Goal: Information Seeking & Learning: Learn about a topic

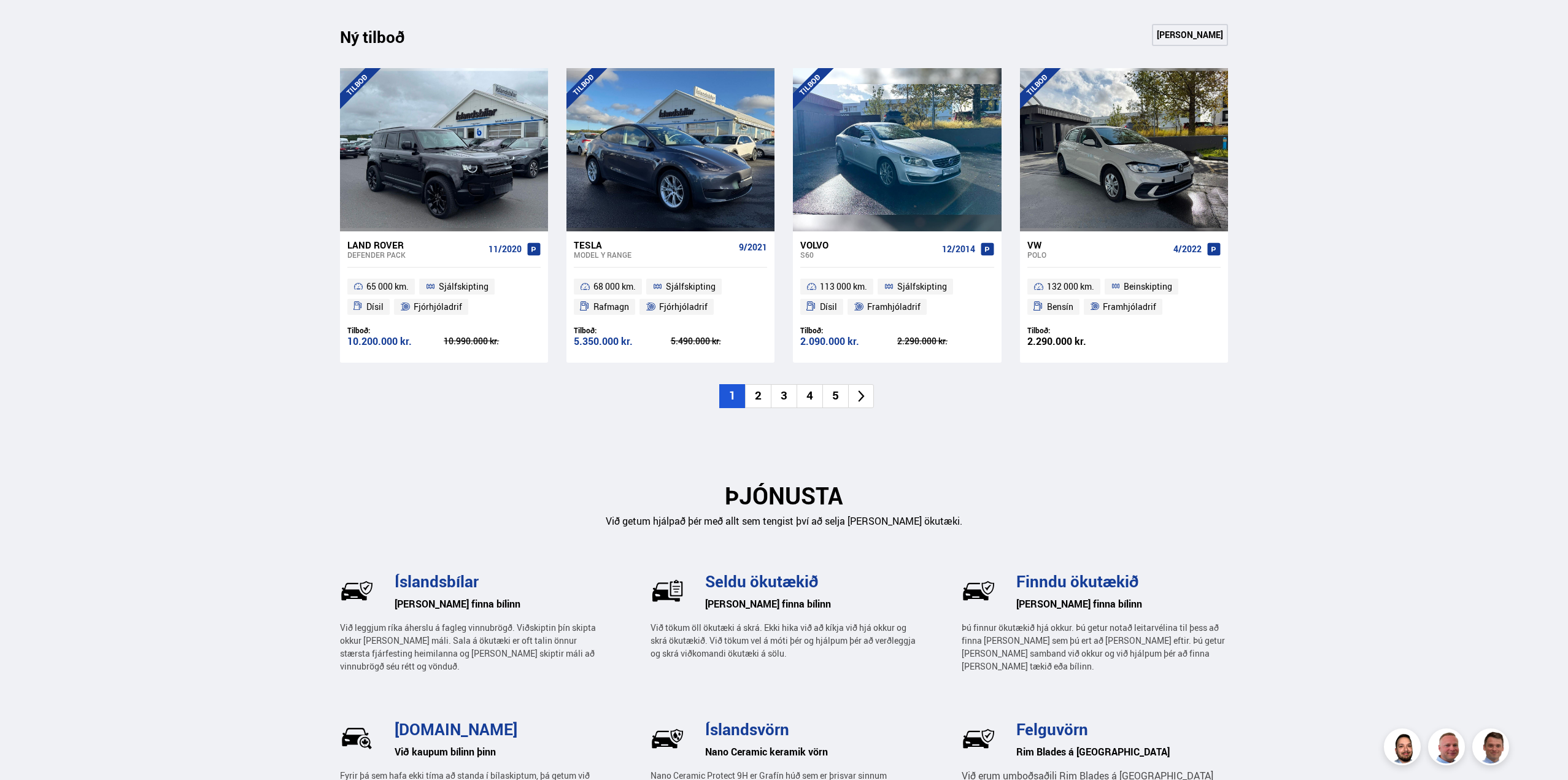
scroll to position [1288, 0]
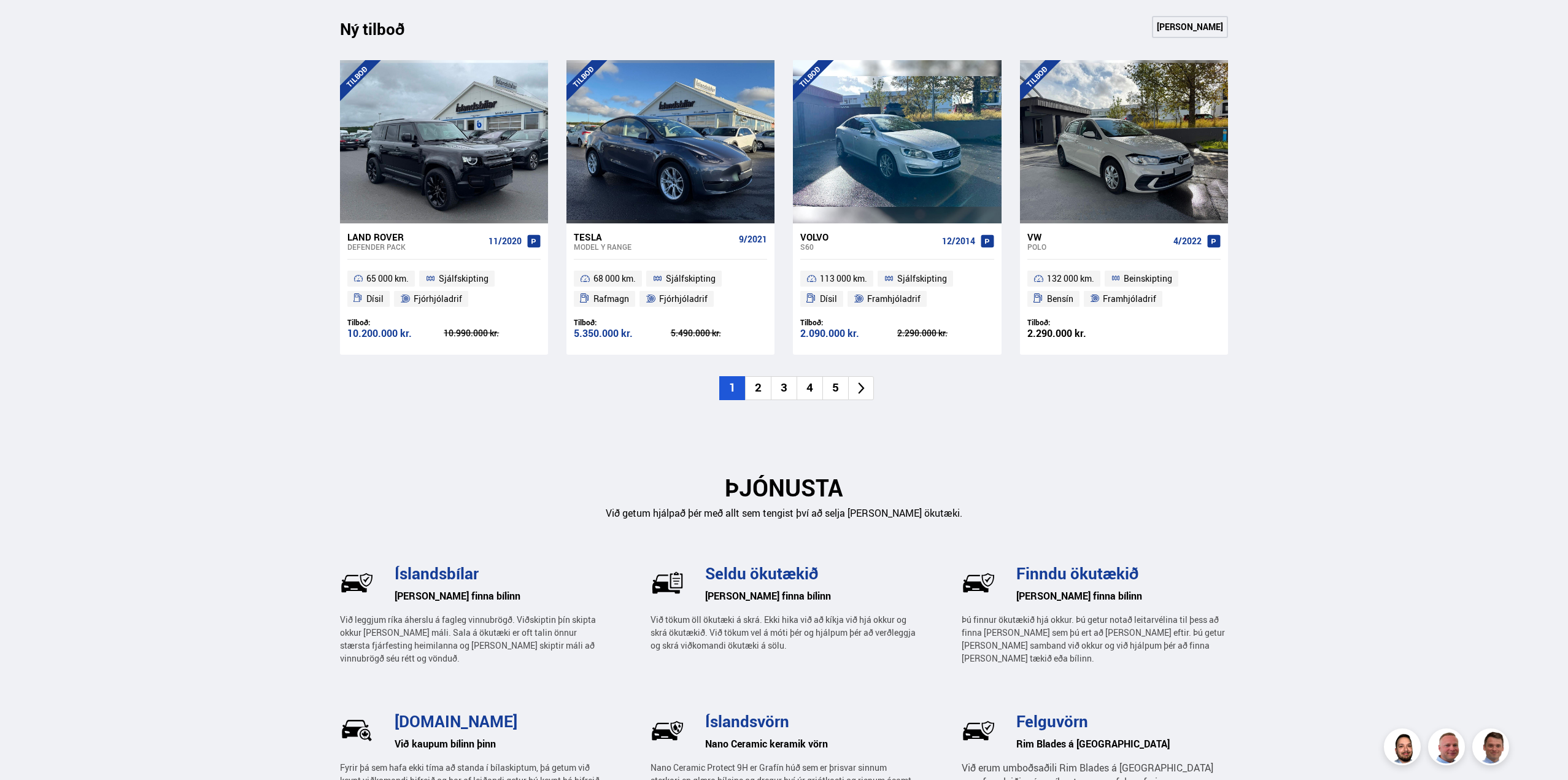
click at [385, 241] on div "Land Rover" at bounding box center [416, 236] width 136 height 11
click at [763, 391] on li "2" at bounding box center [757, 388] width 26 height 24
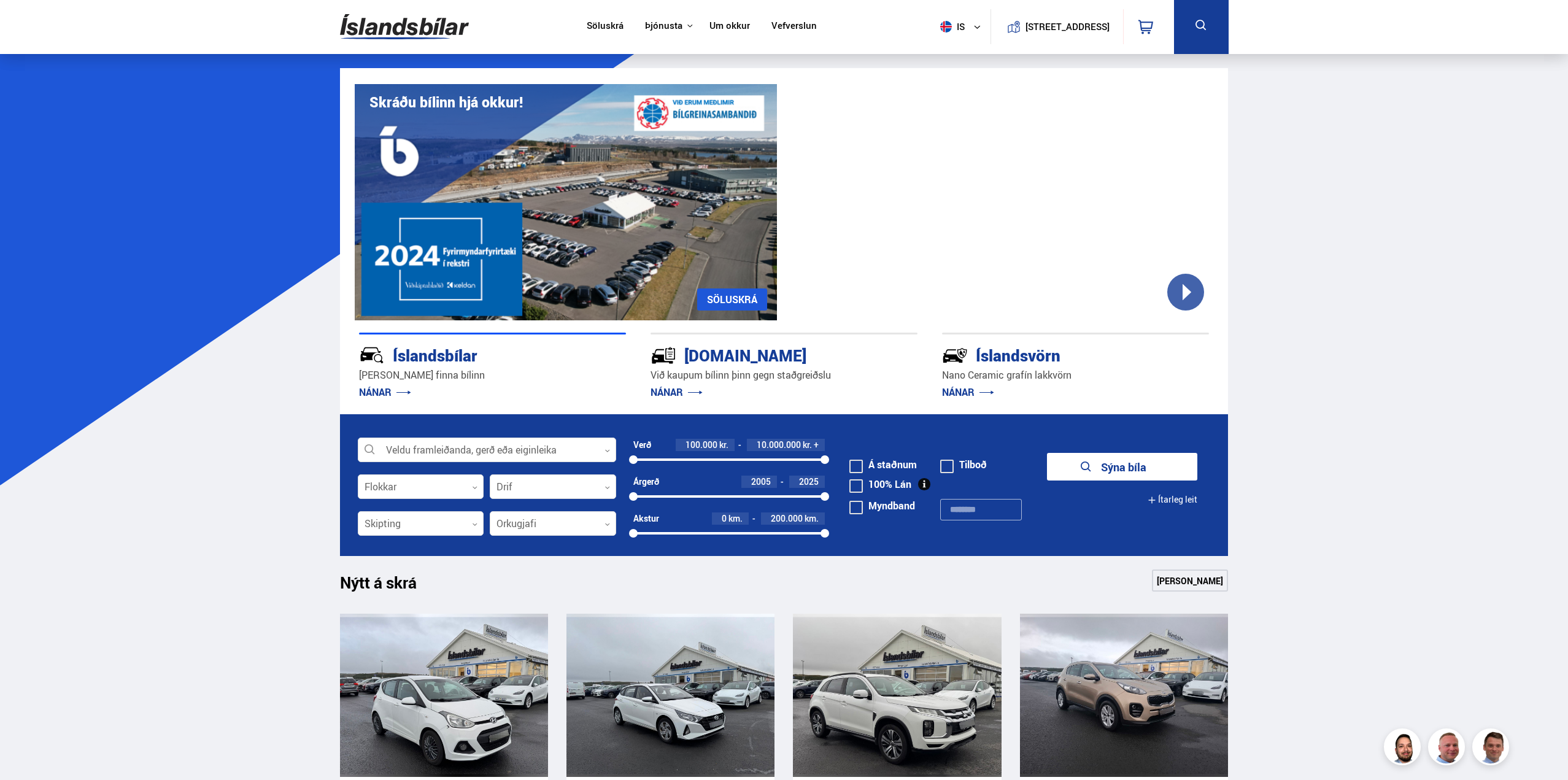
scroll to position [552, 0]
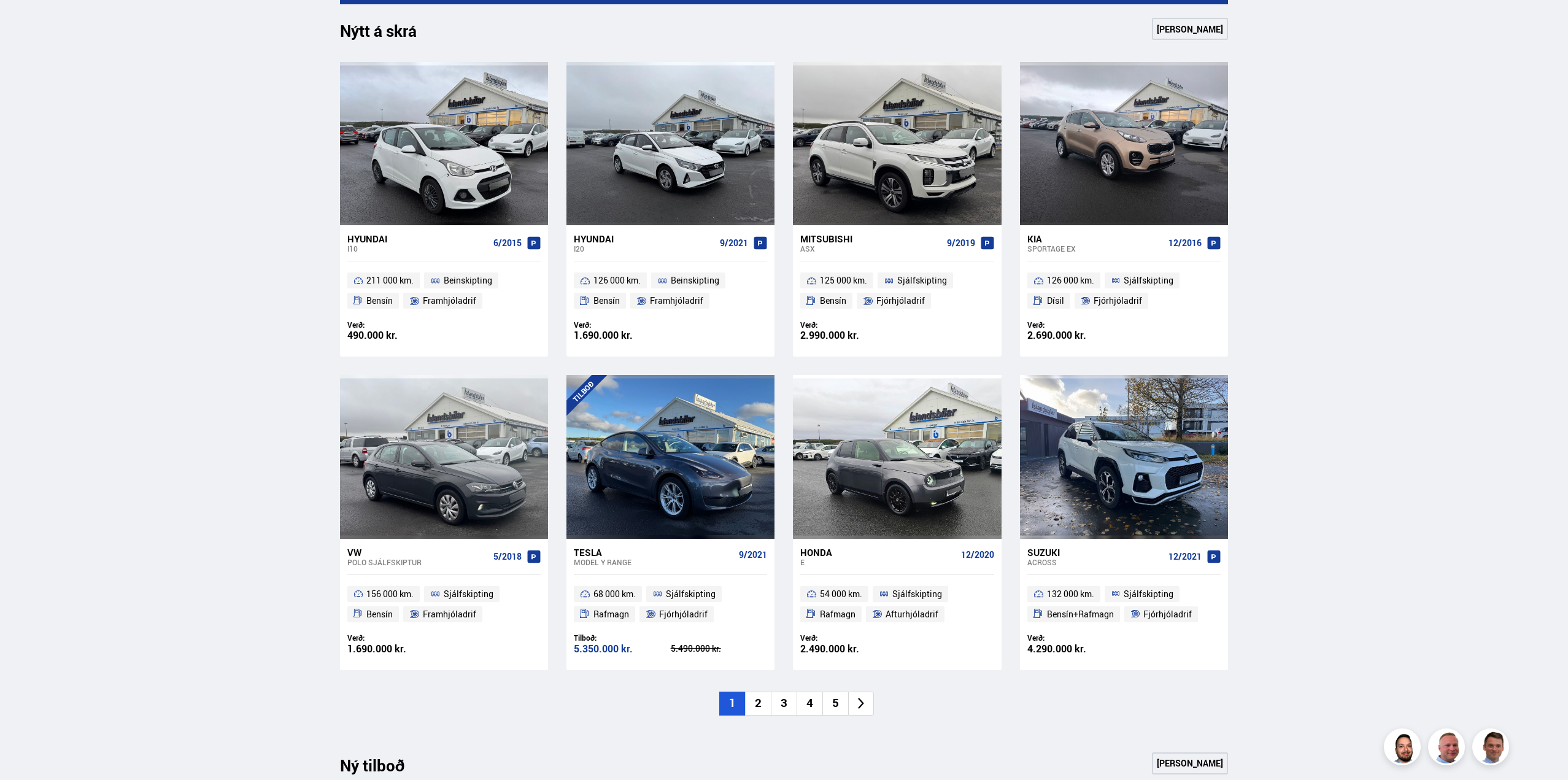
click at [785, 710] on li "3" at bounding box center [784, 703] width 26 height 24
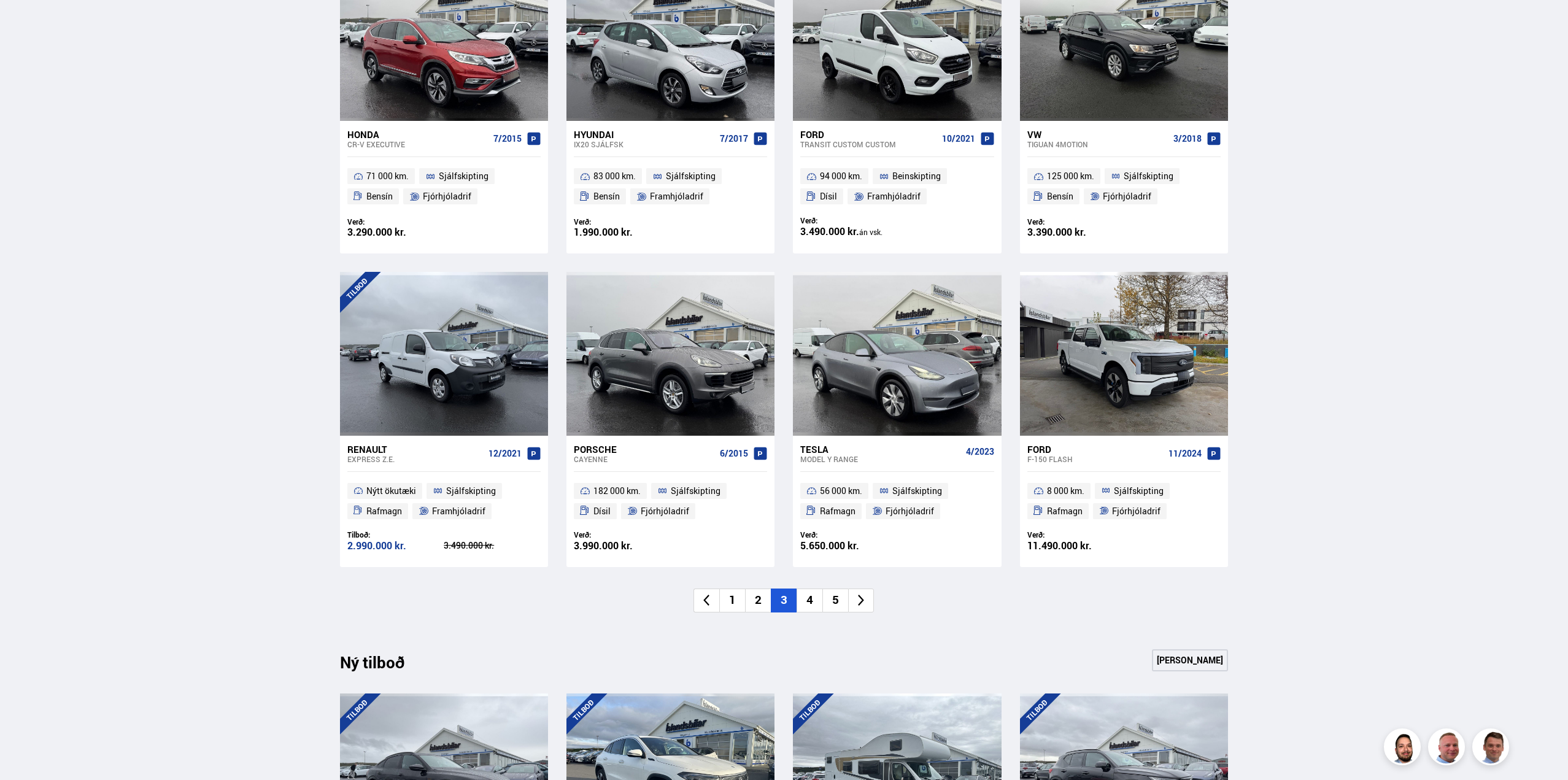
scroll to position [675, 0]
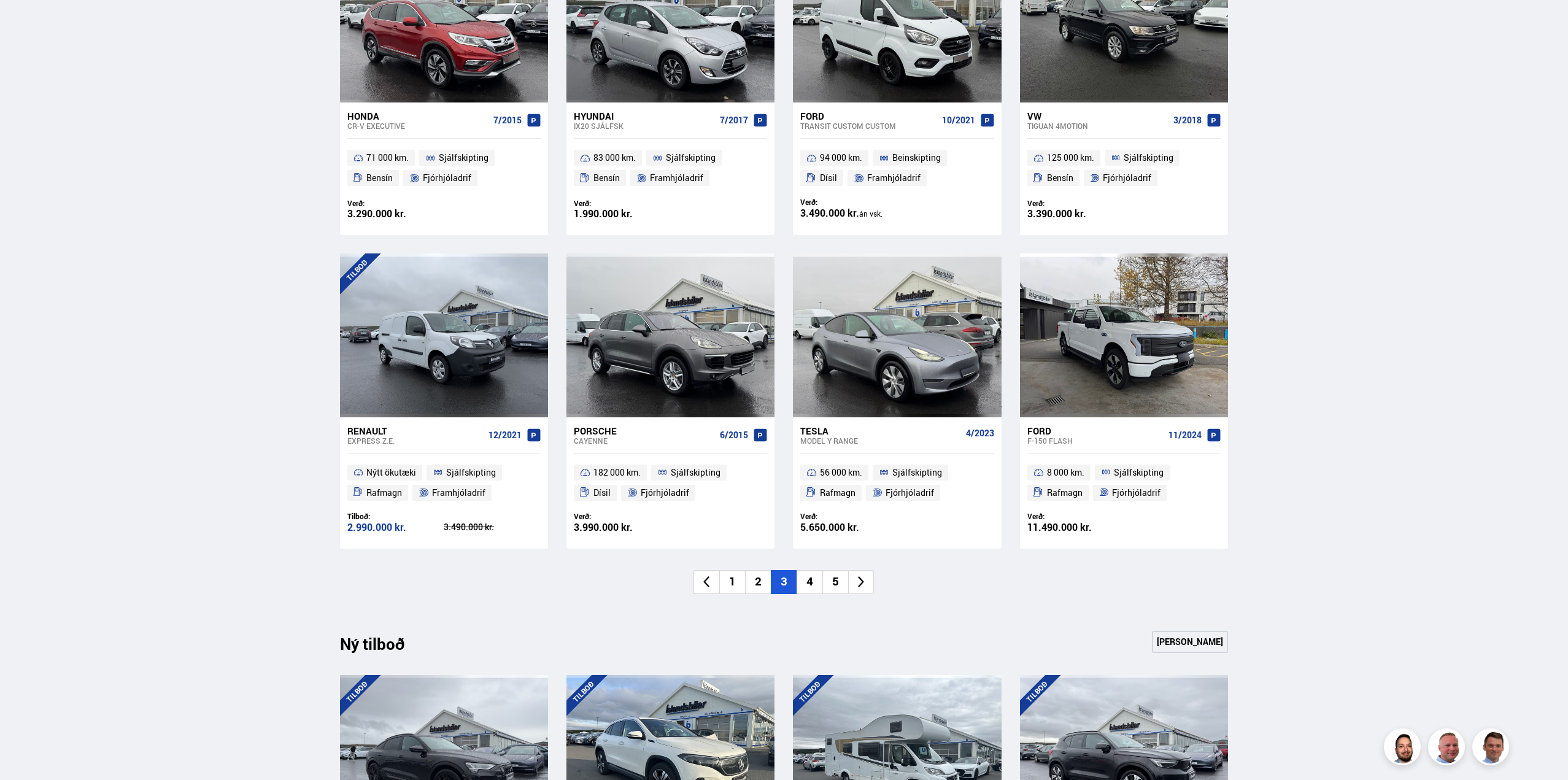
click at [811, 431] on div "Tesla" at bounding box center [880, 430] width 160 height 11
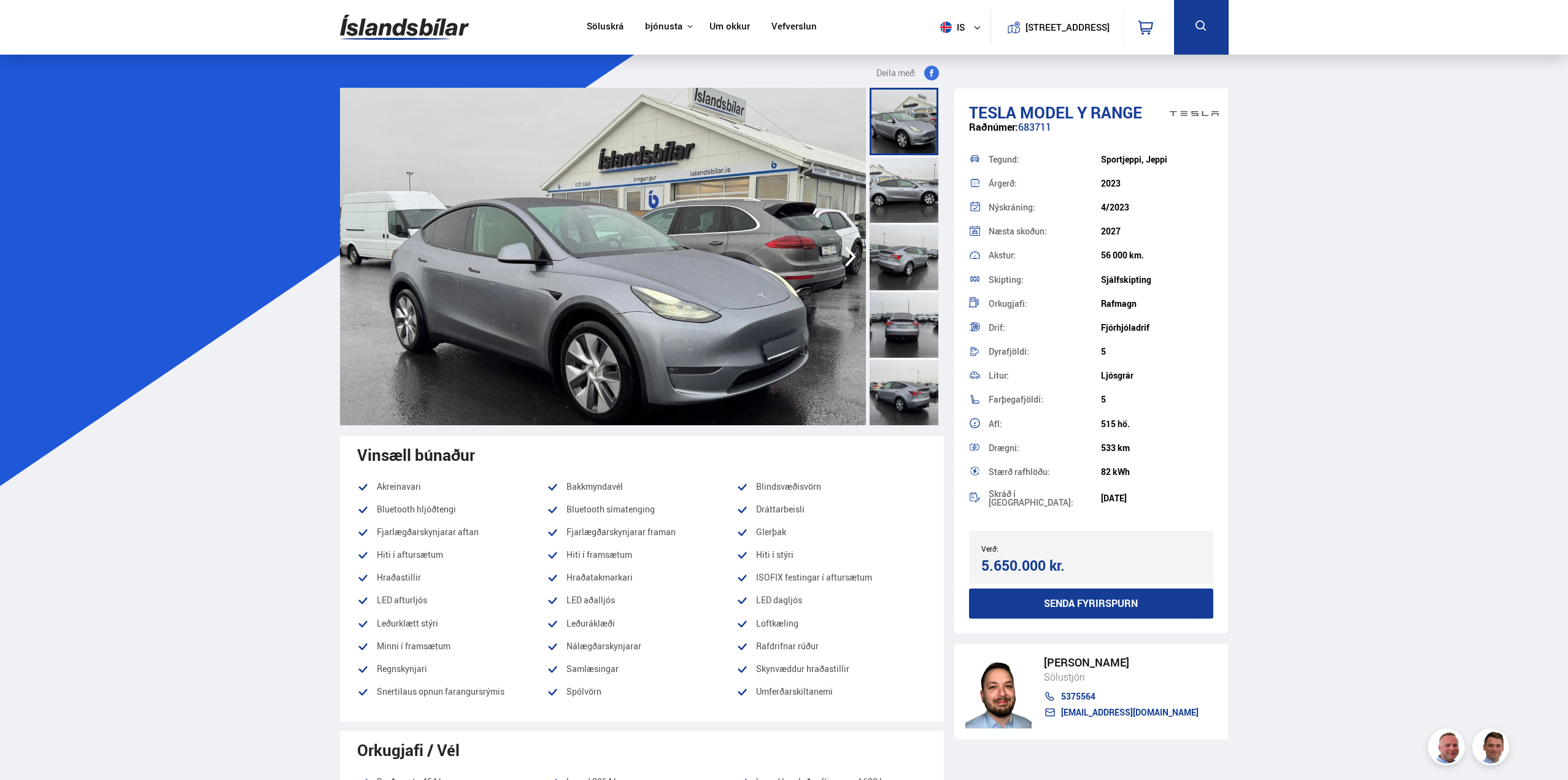
click at [682, 307] on img at bounding box center [603, 256] width 526 height 337
click at [493, 192] on img at bounding box center [603, 256] width 526 height 337
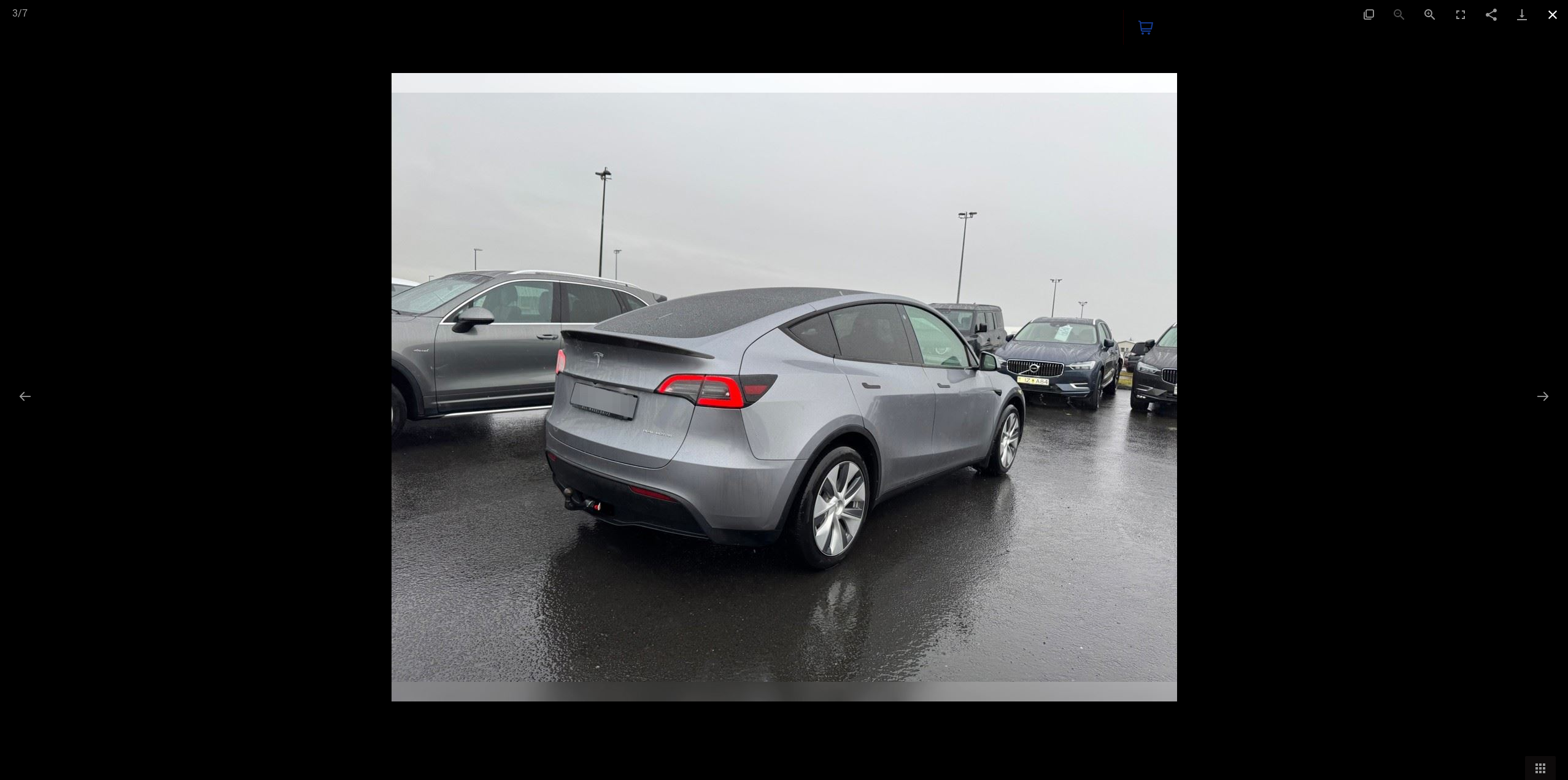
click at [1554, 20] on button "Close gallery" at bounding box center [1553, 14] width 30 height 29
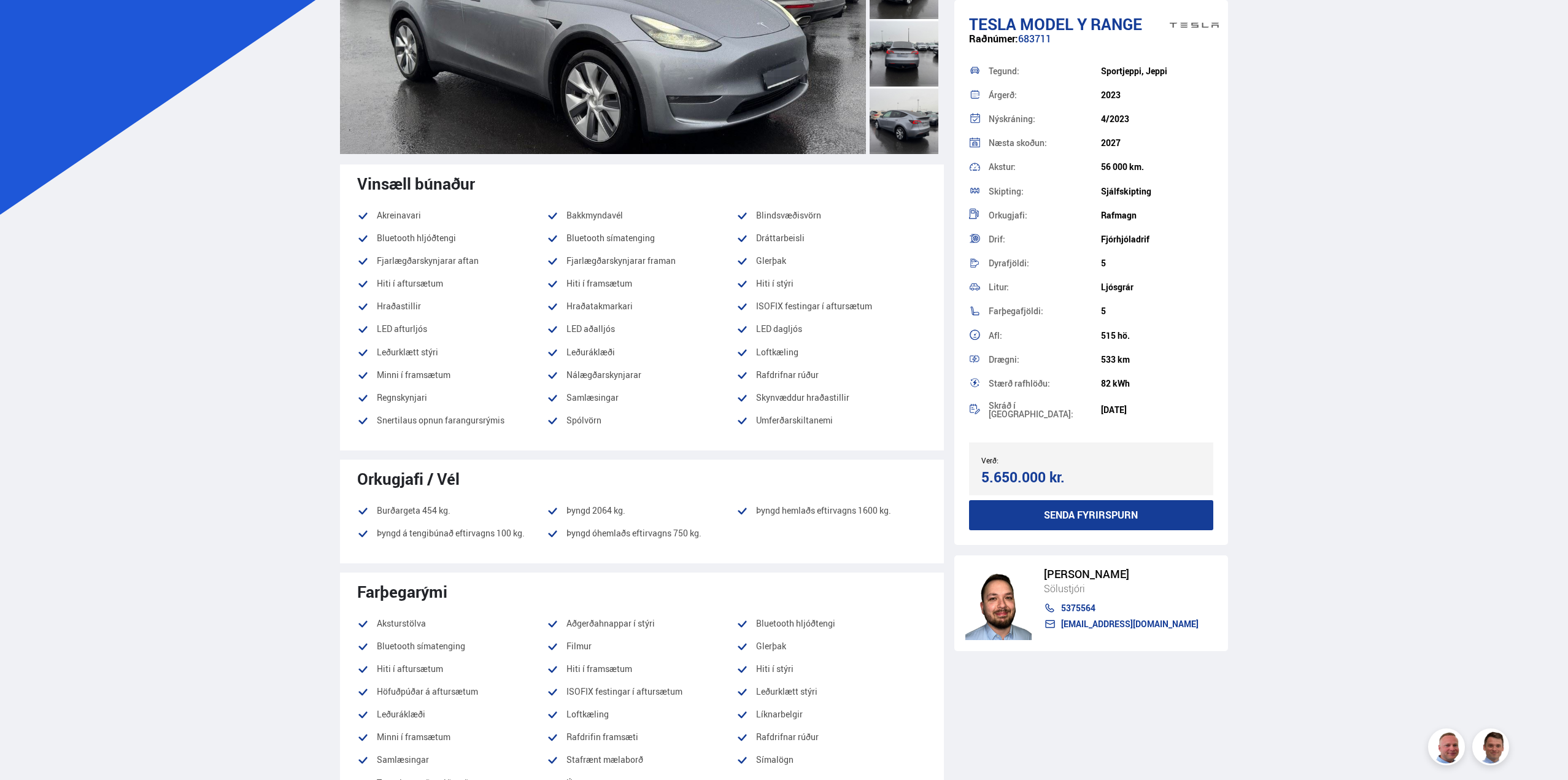
scroll to position [369, 0]
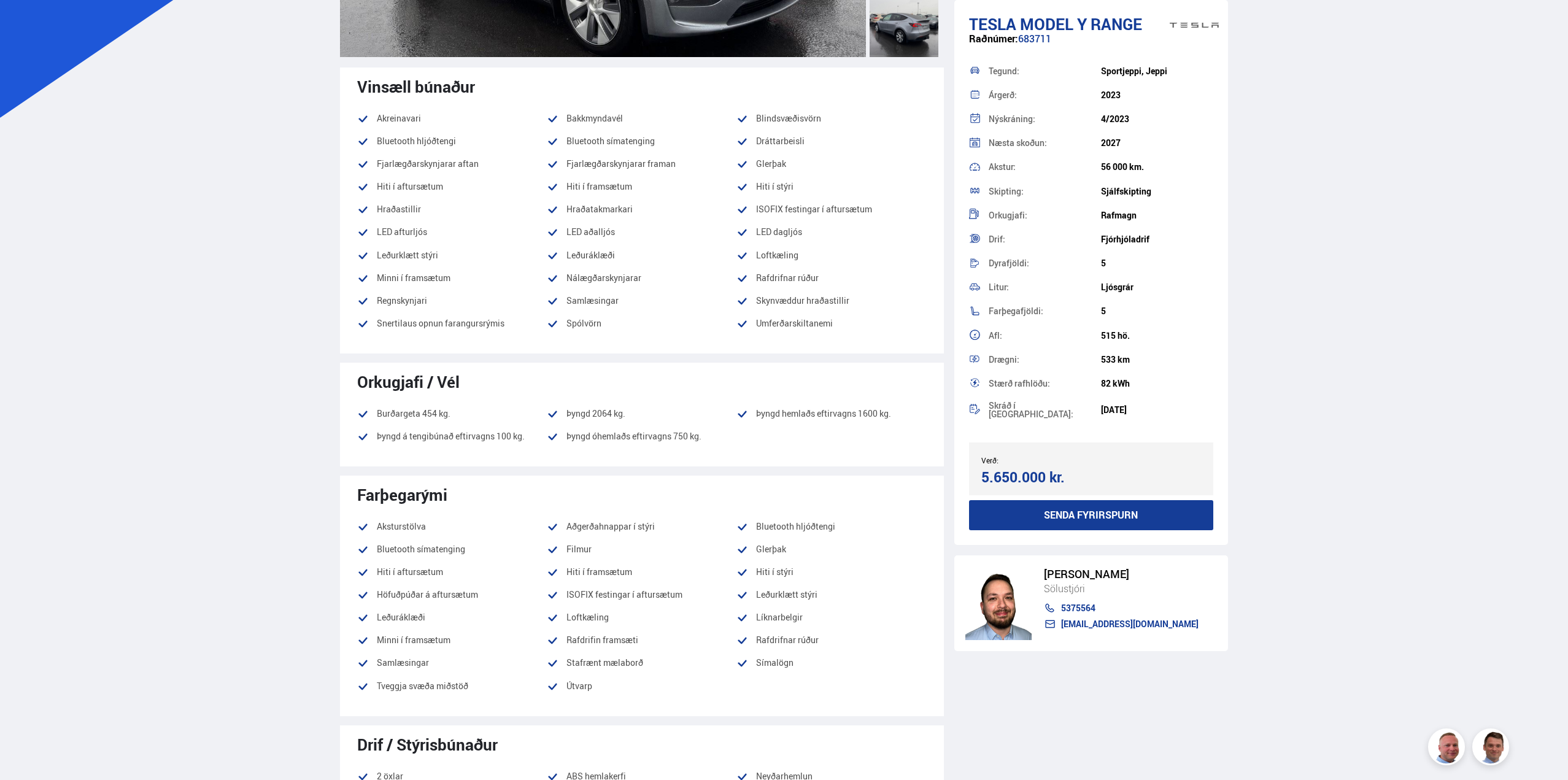
drag, startPoint x: 758, startPoint y: 457, endPoint x: 302, endPoint y: 369, distance: 464.4
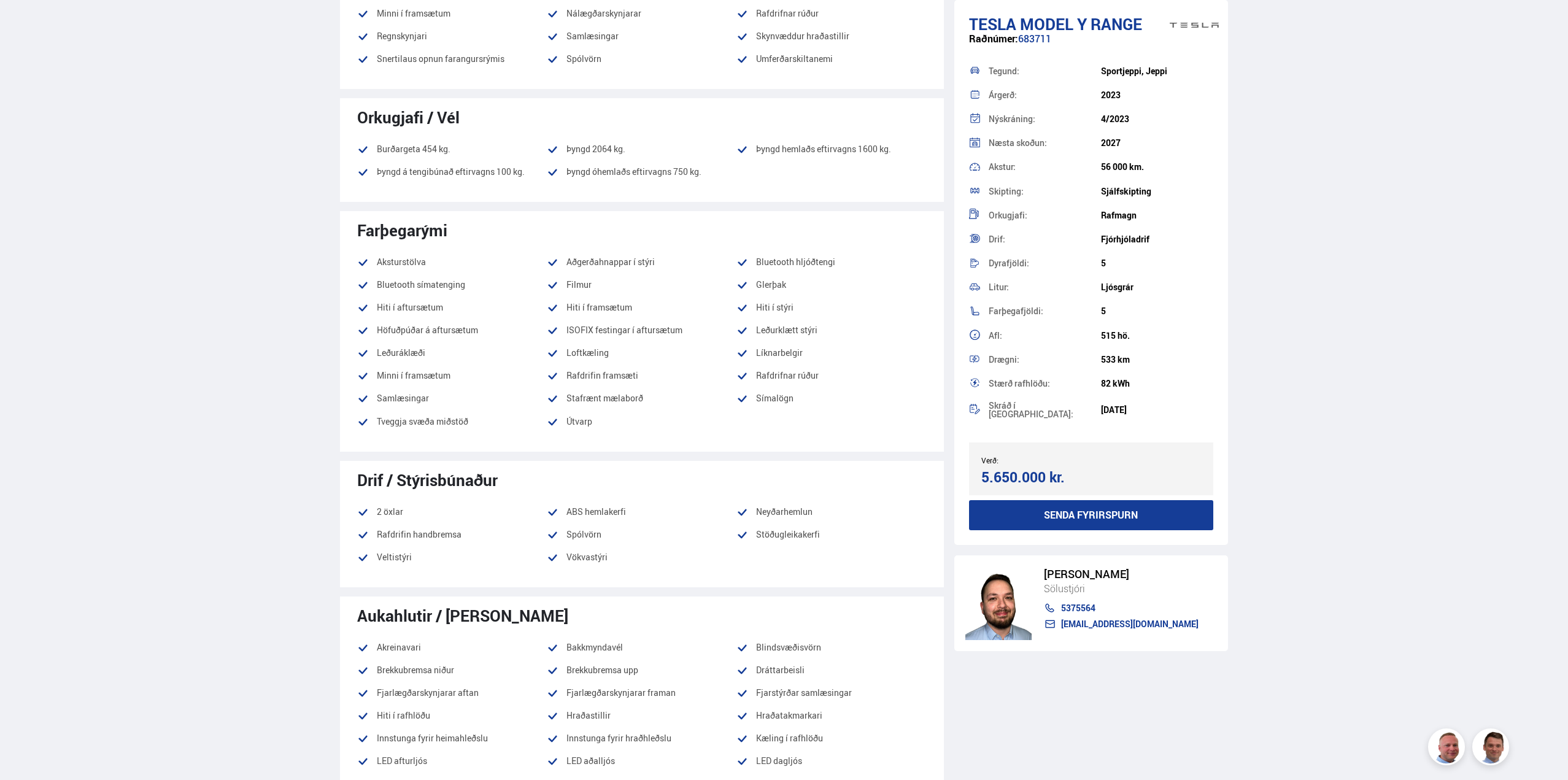
scroll to position [675, 0]
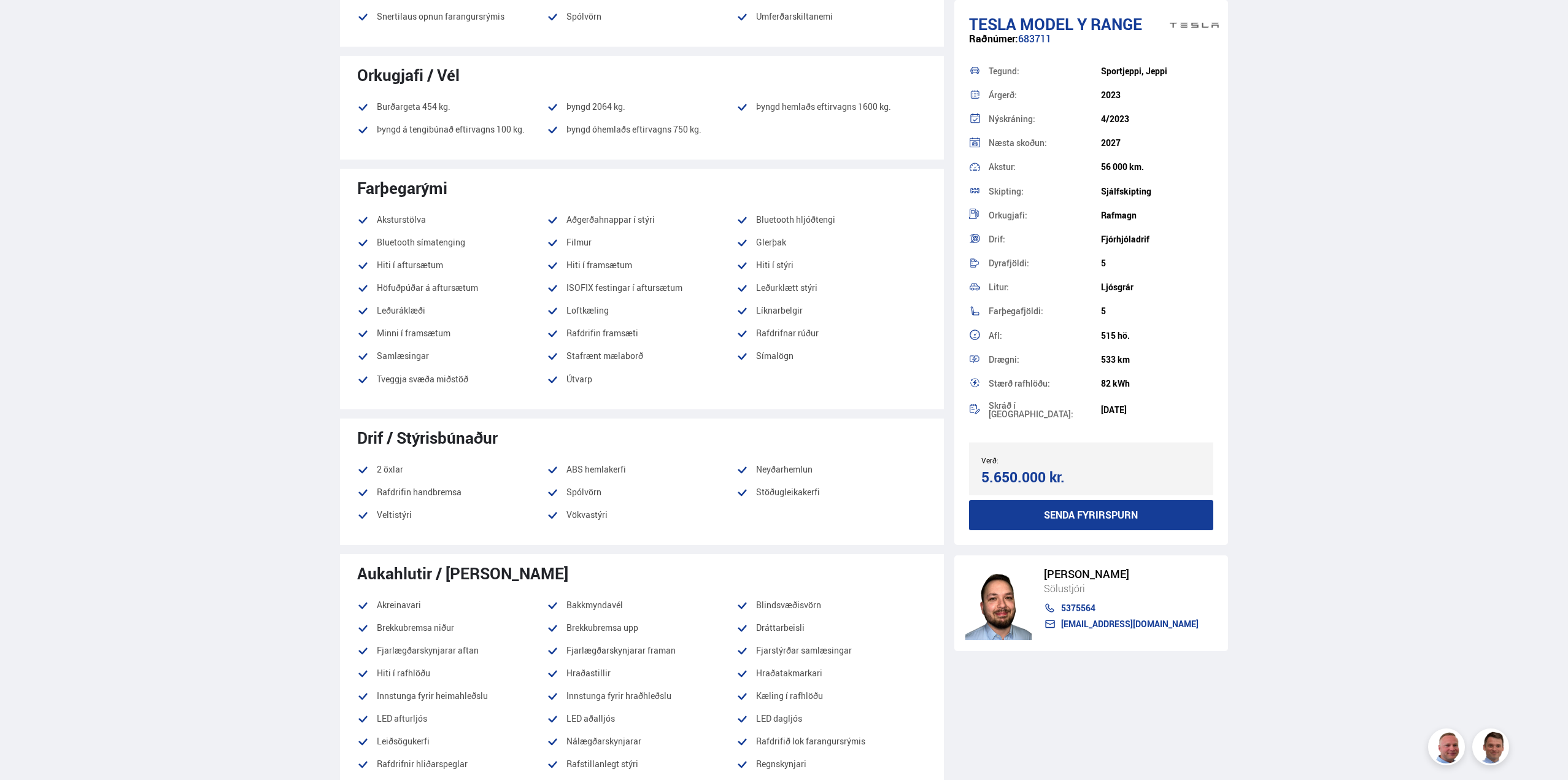
drag, startPoint x: 842, startPoint y: 491, endPoint x: 258, endPoint y: 412, distance: 589.3
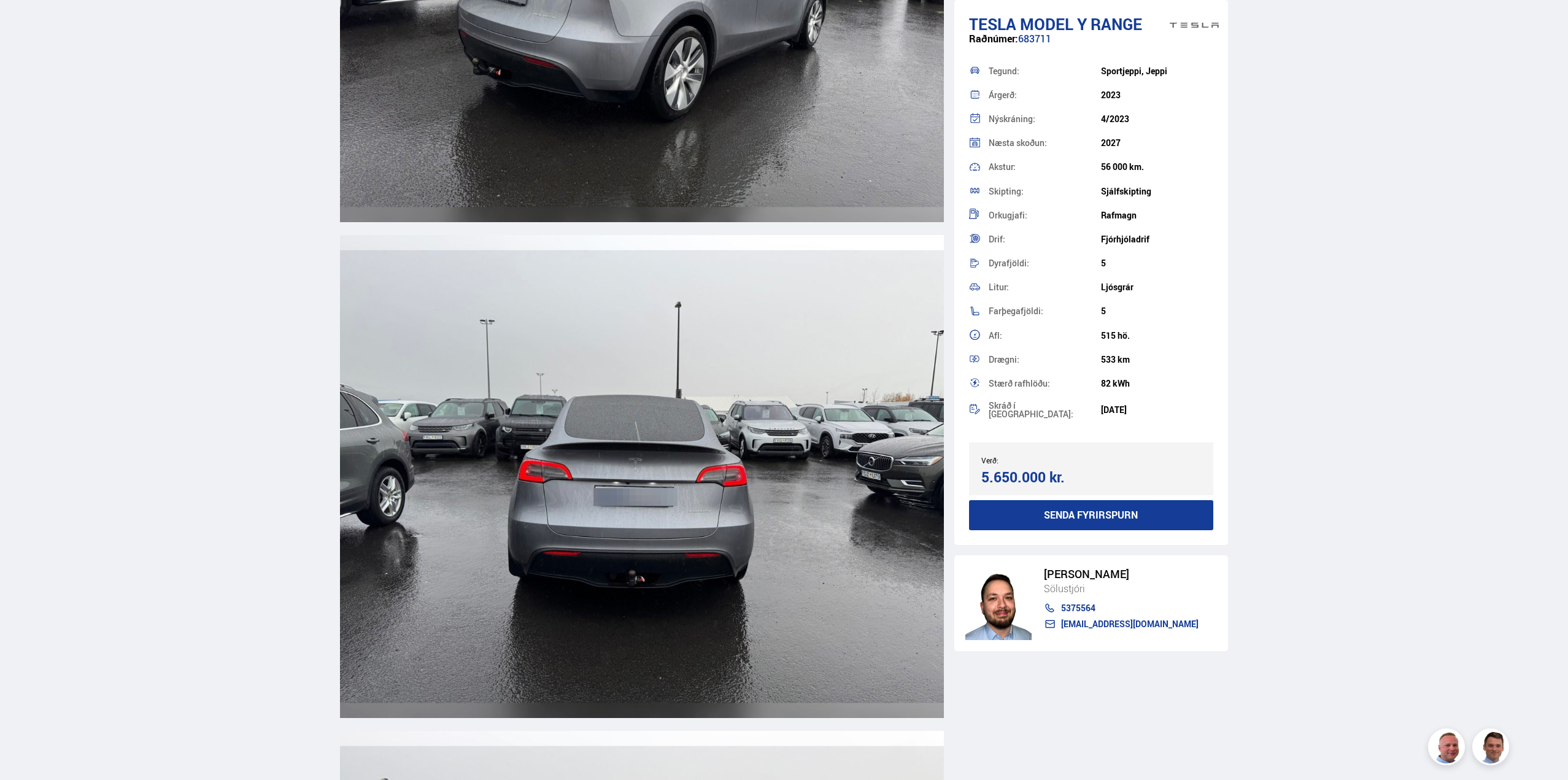
scroll to position [2884, 0]
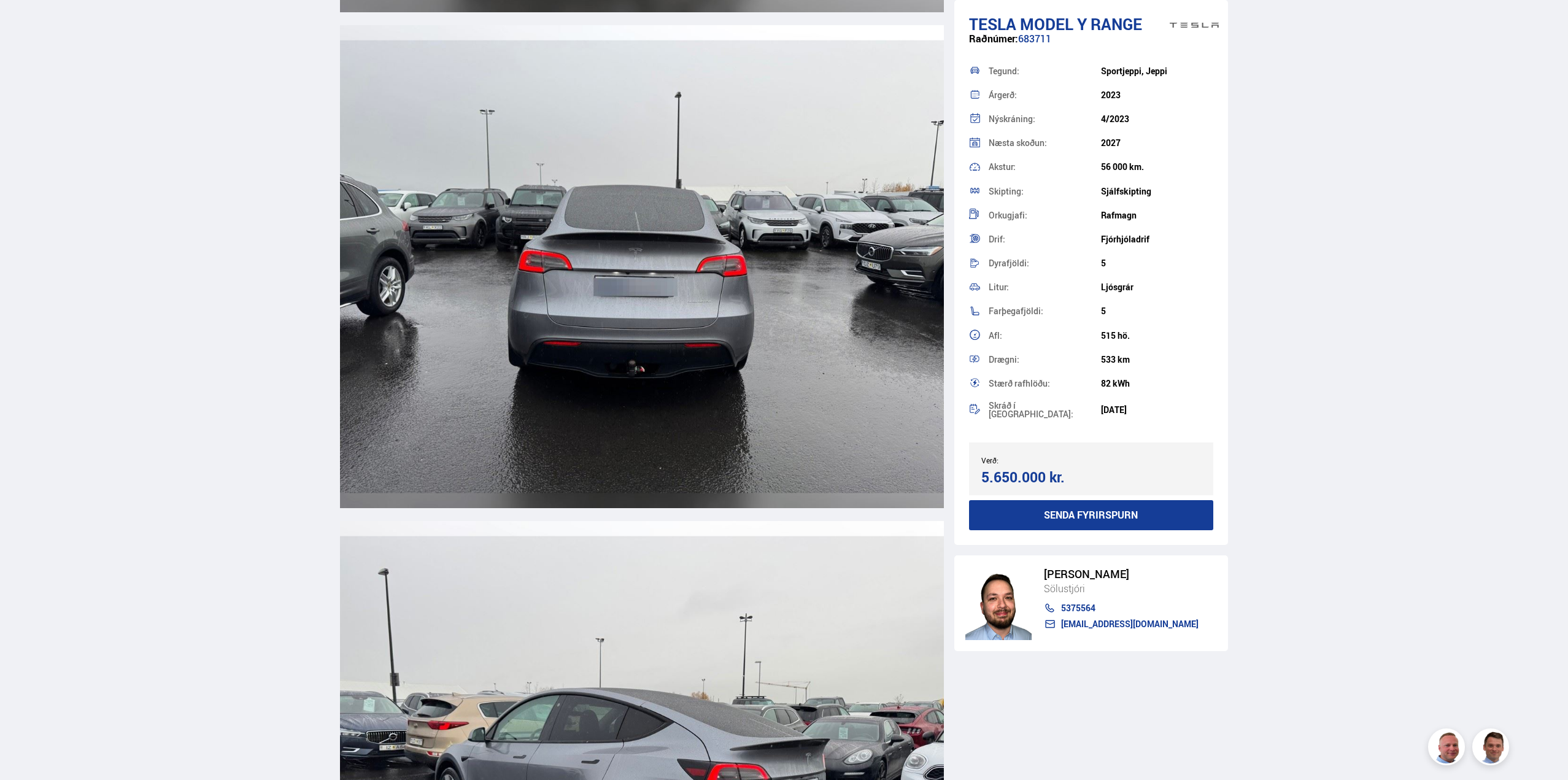
scroll to position [3068, 0]
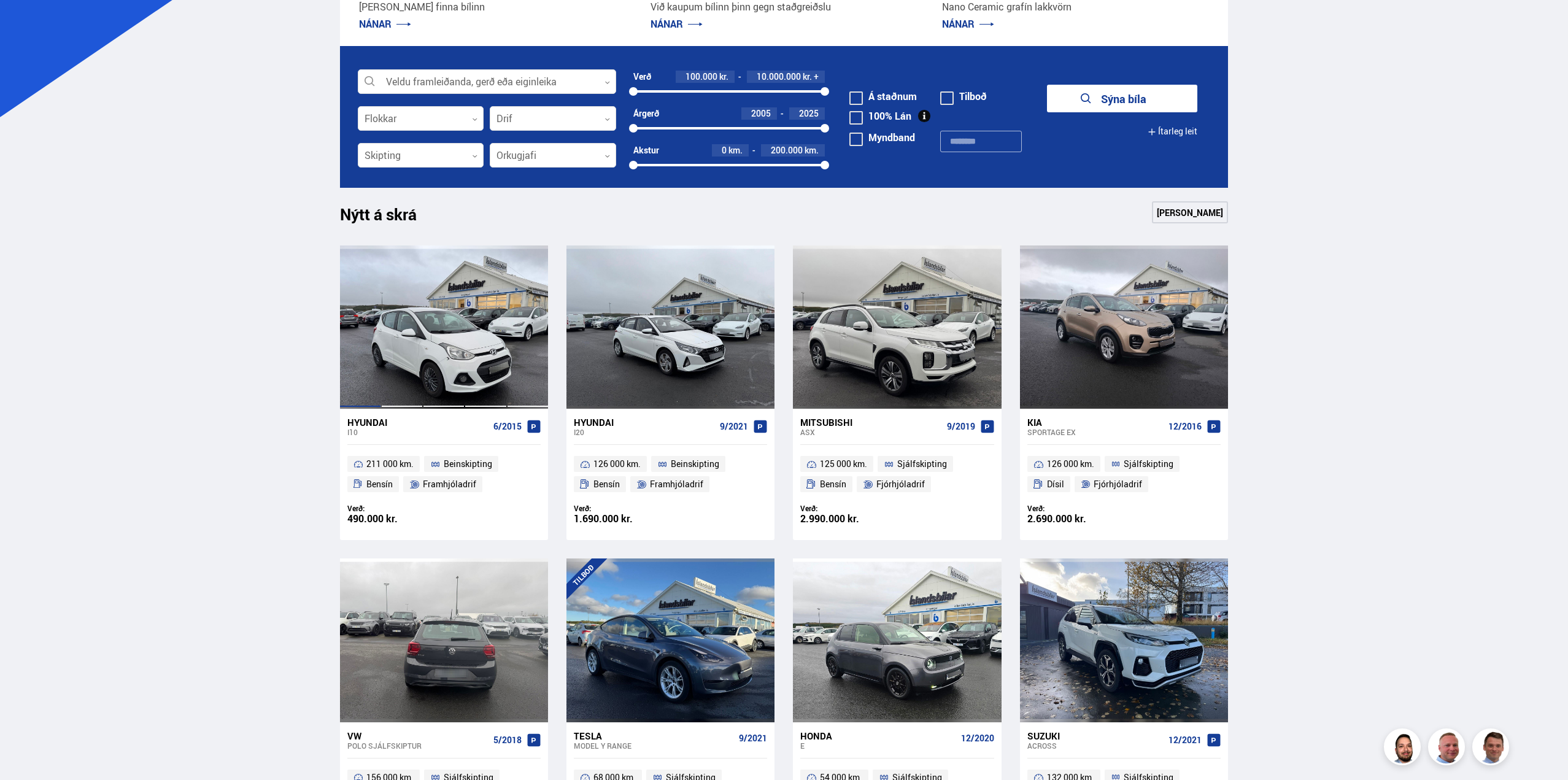
scroll to position [369, 0]
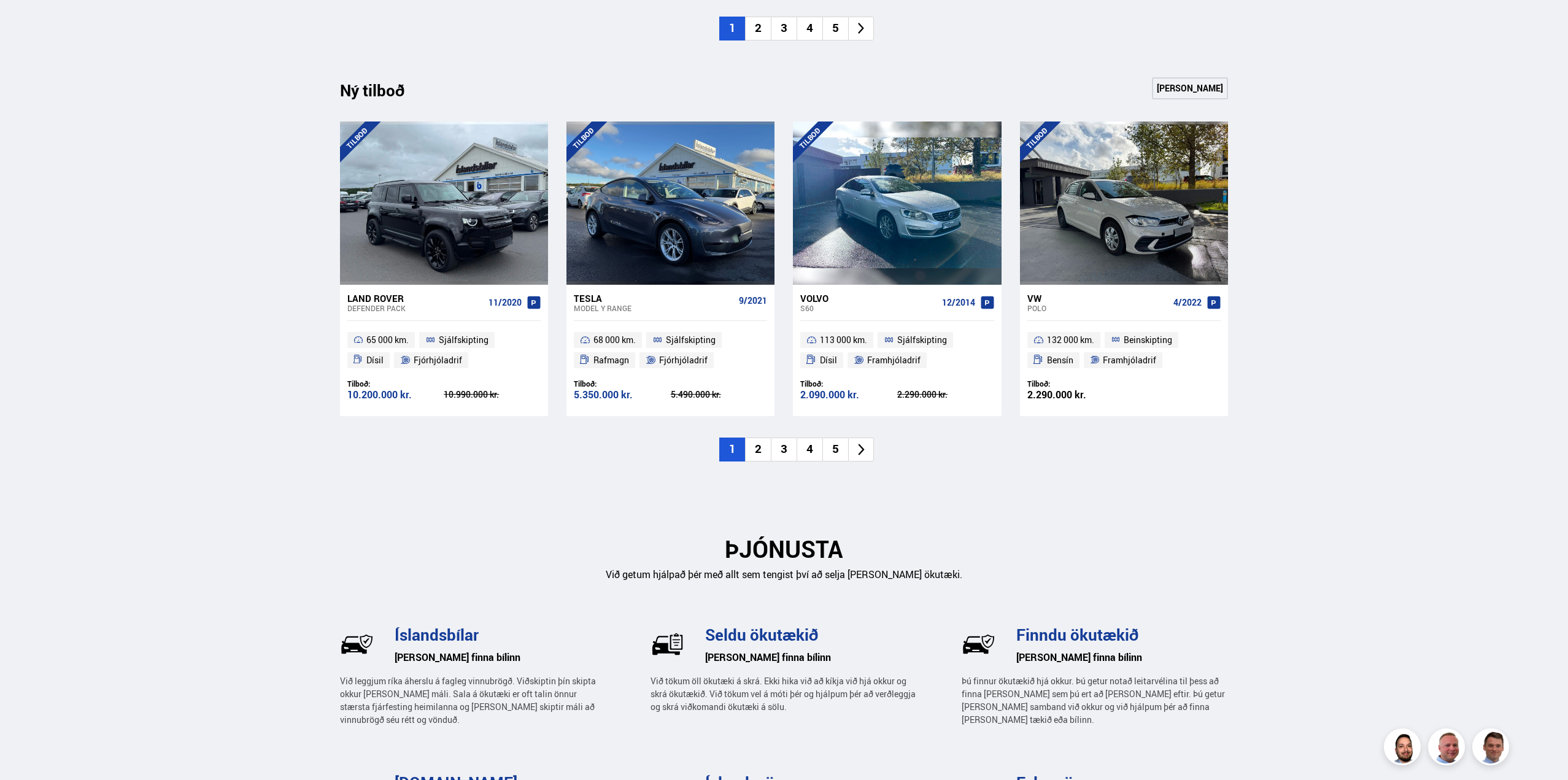
click at [821, 300] on div "Volvo" at bounding box center [869, 298] width 136 height 11
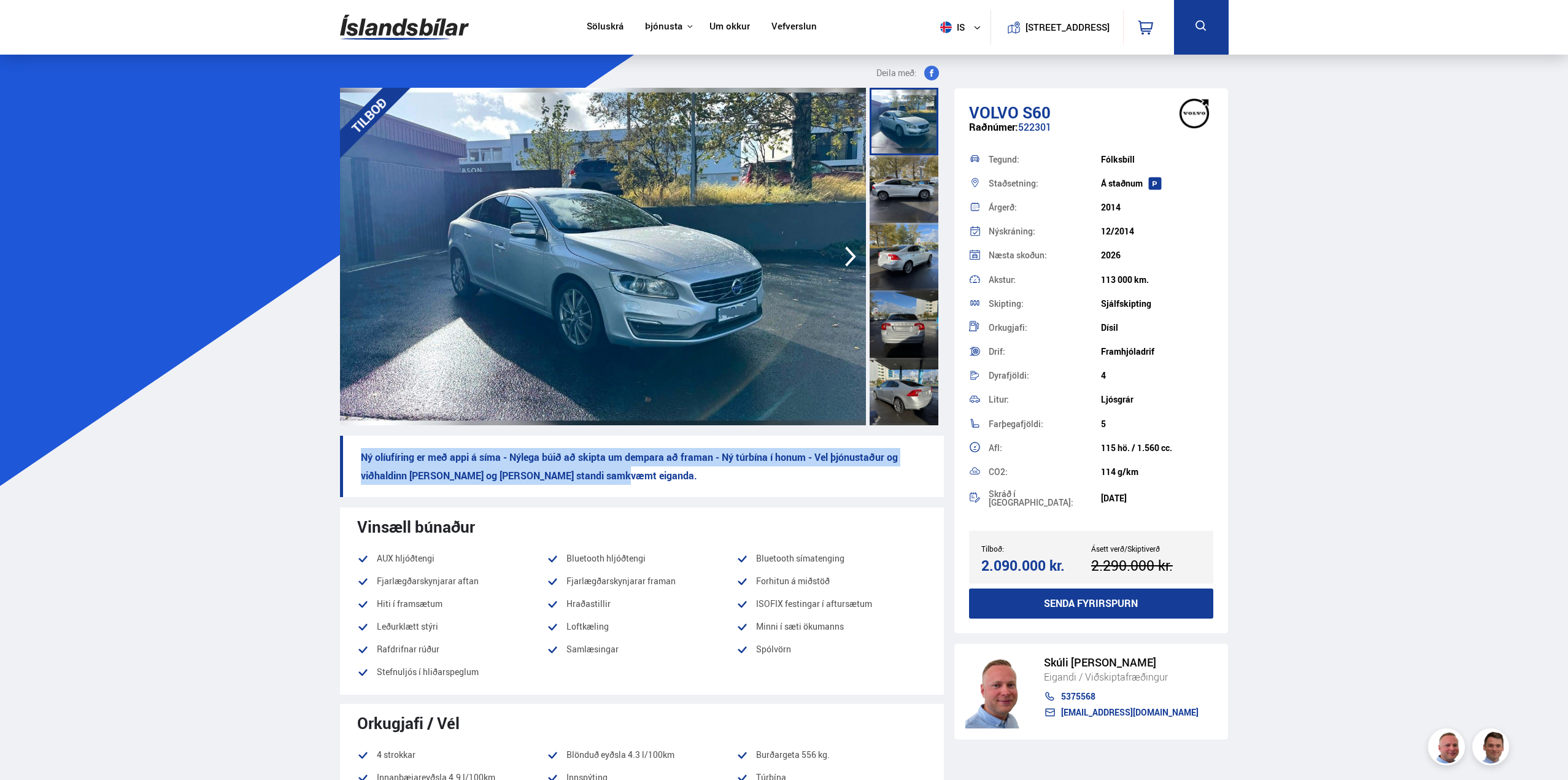
drag, startPoint x: 357, startPoint y: 462, endPoint x: 617, endPoint y: 477, distance: 260.4
click at [617, 477] on p "Ný olíufíring er með appi á síma - Nýlega búið að skipta um dempara að framan -…" at bounding box center [642, 466] width 604 height 61
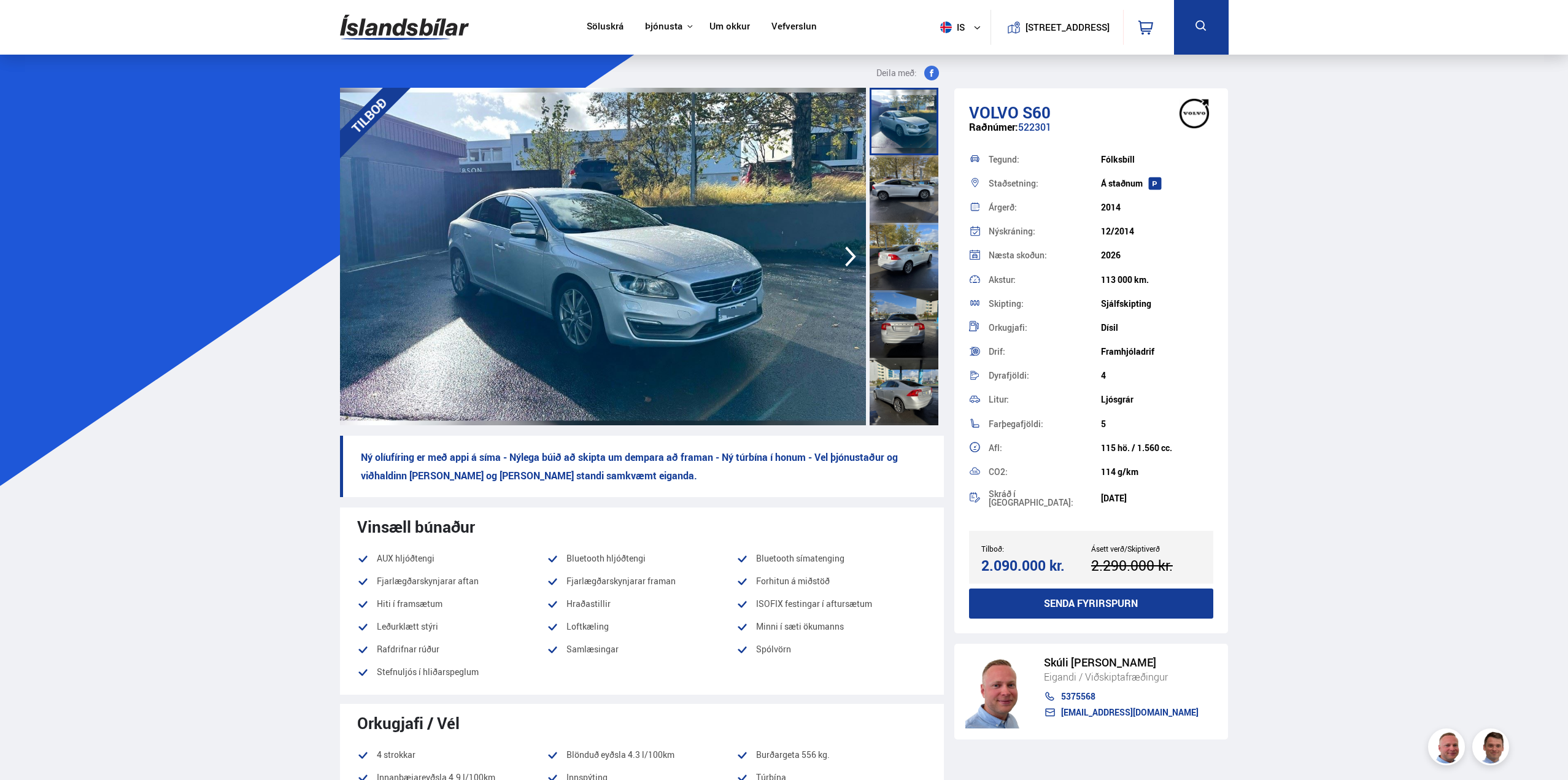
drag, startPoint x: 720, startPoint y: 460, endPoint x: 851, endPoint y: 479, distance: 132.4
click at [875, 475] on p "Ný olíufíring er með appi á síma - Nýlega búið að skipta um dempara að framan -…" at bounding box center [642, 466] width 604 height 61
click at [709, 484] on p "Ný olíufíring er með appi á síma - Nýlega búið að skipta um dempara að framan -…" at bounding box center [642, 466] width 604 height 61
click at [625, 477] on p "Ný olíufíring er með appi á síma - Nýlega búið að skipta um dempara að framan -…" at bounding box center [642, 466] width 604 height 61
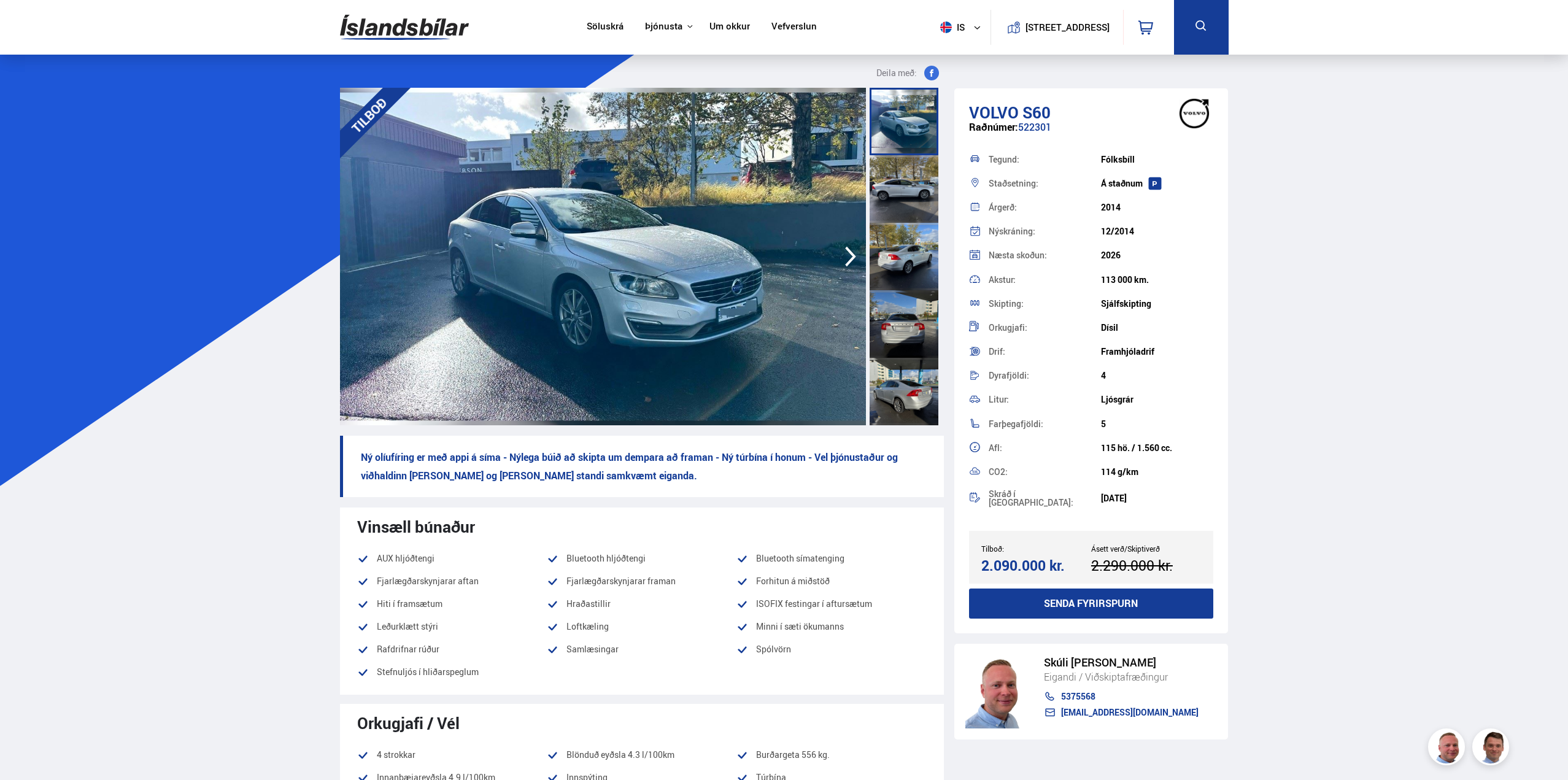
click at [586, 332] on img at bounding box center [603, 256] width 526 height 337
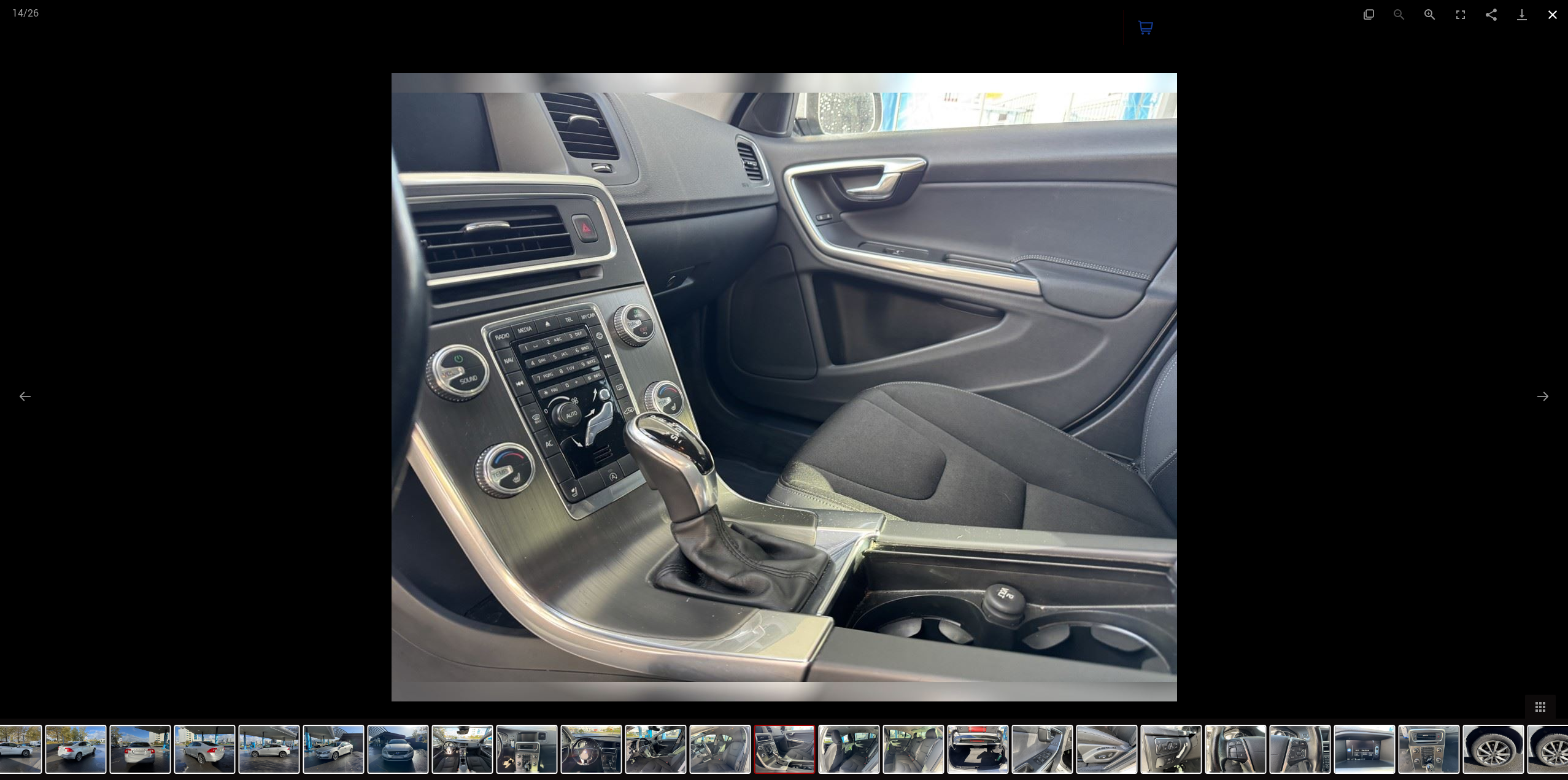
click at [1547, 18] on button "Close gallery" at bounding box center [1553, 14] width 30 height 29
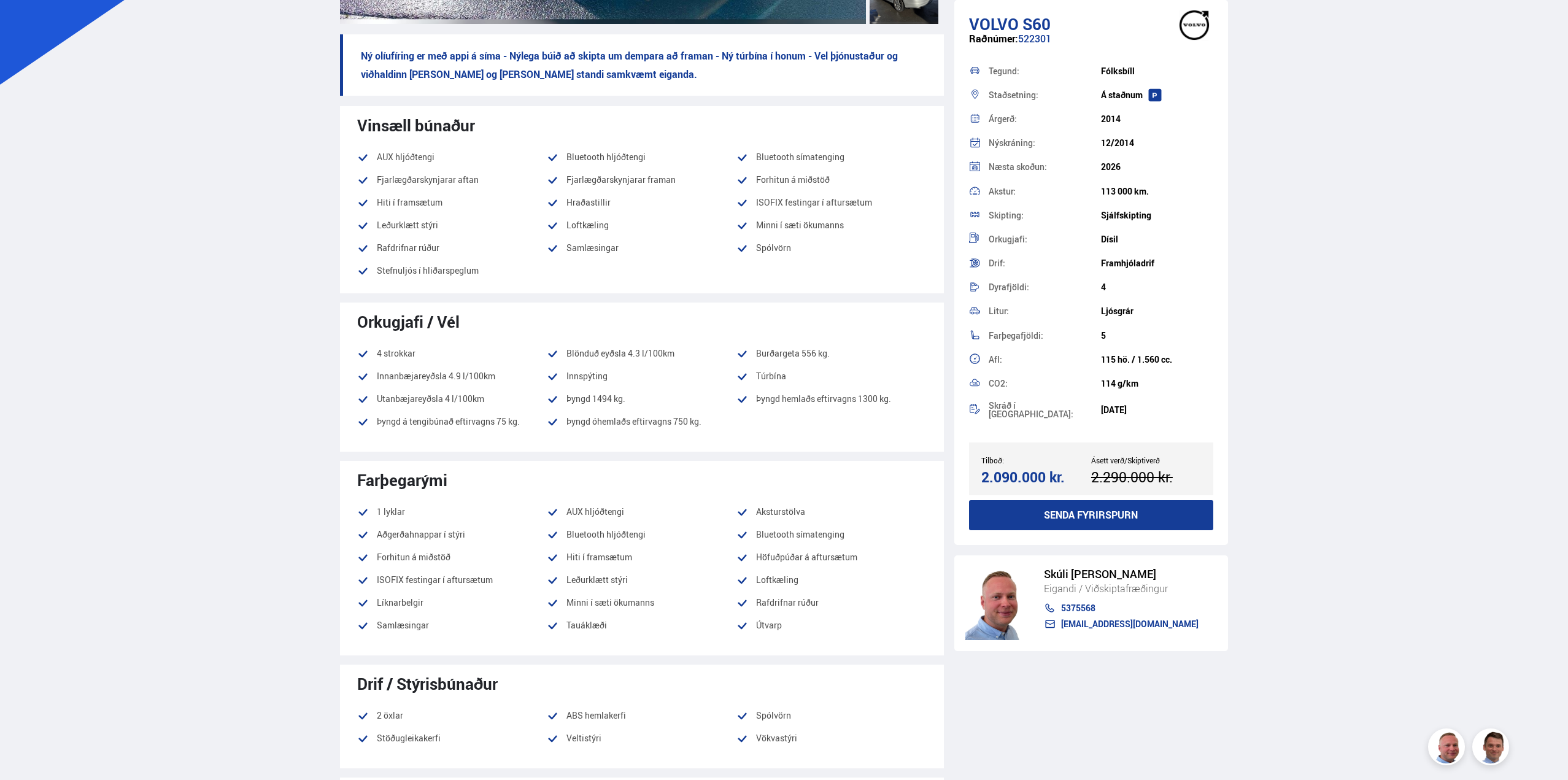
scroll to position [307, 0]
